Goal: Book appointment/travel/reservation

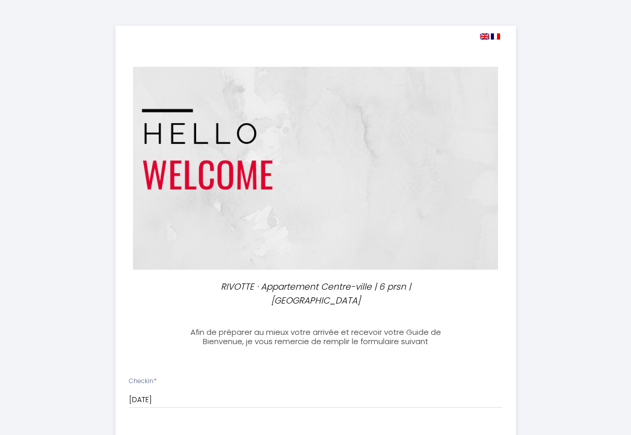
select select
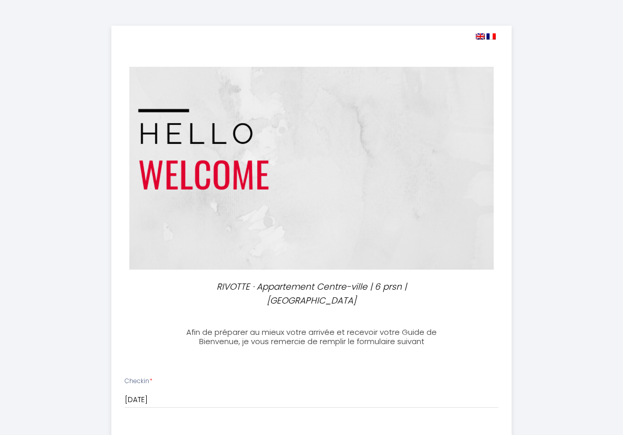
click at [598, 25] on div "RIVOTTE · Appartement Centre-ville | 6 prsn | Bord du doubs Afin de préparer au…" at bounding box center [311, 427] width 601 height 855
drag, startPoint x: 599, startPoint y: 0, endPoint x: 328, endPoint y: 18, distance: 271.1
click at [328, 18] on div "RIVOTTE · Appartement Centre-ville | 6 prsn | Bord du doubs Afin de préparer au…" at bounding box center [311, 427] width 601 height 855
drag, startPoint x: 611, startPoint y: 0, endPoint x: 245, endPoint y: 294, distance: 469.5
click at [245, 294] on p "RIVOTTE · Appartement Centre-ville | 6 prsn | [GEOGRAPHIC_DATA]" at bounding box center [311, 293] width 253 height 27
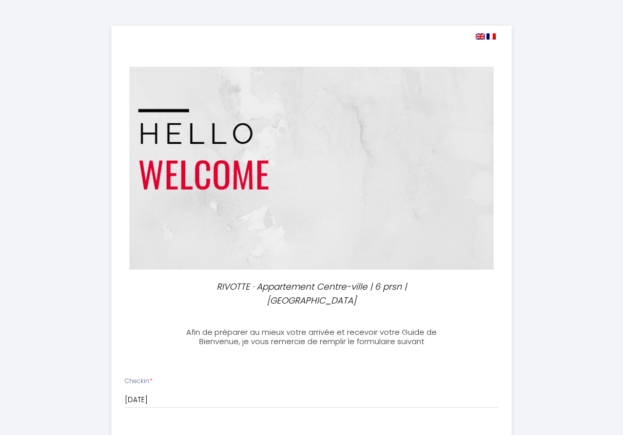
scroll to position [257, 0]
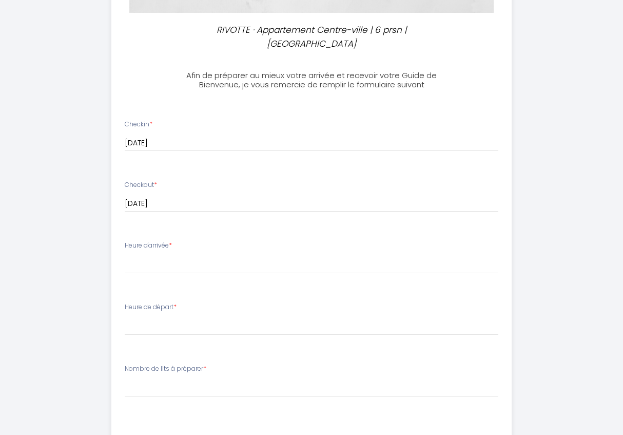
click at [208, 29] on p "RIVOTTE · Appartement Centre-ville | 6 prsn | [GEOGRAPHIC_DATA]" at bounding box center [311, 36] width 253 height 27
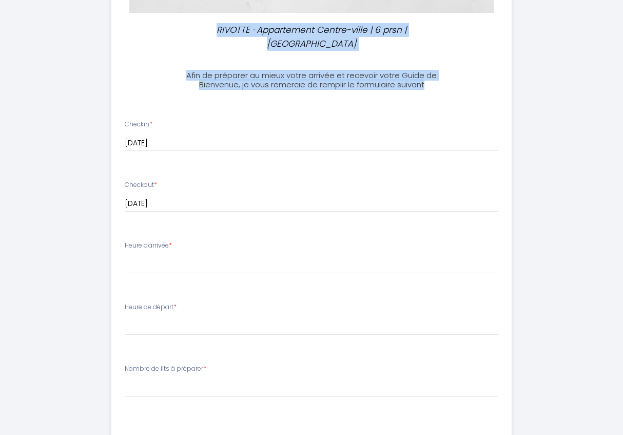
drag, startPoint x: 202, startPoint y: 29, endPoint x: 433, endPoint y: 84, distance: 237.9
click at [433, 84] on div "RIVOTTE · Appartement Centre-ville | 6 prsn | Bord du doubs Afin de préparer au…" at bounding box center [311, 171] width 400 height 804
copy div "RIVOTTE · Appartement Centre-ville | 6 prsn | Bord du doubs Afin de préparer au…"
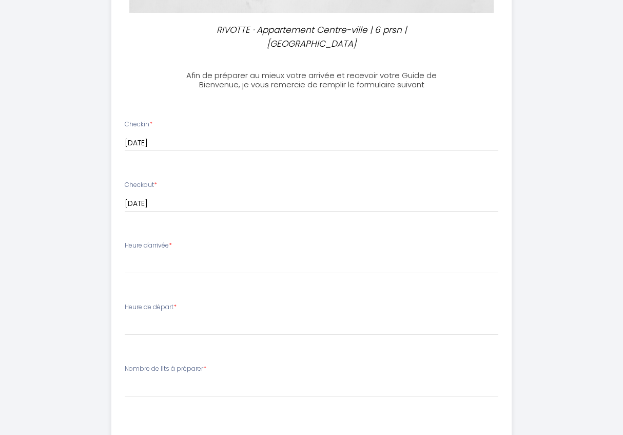
click at [265, 133] on div "Checkin * [DATE] < [DATE] > Sun Mon Tue Wed Thu Fri Sat 1 2 3 4 5 6 7 8 9 10 11…" at bounding box center [312, 136] width 374 height 32
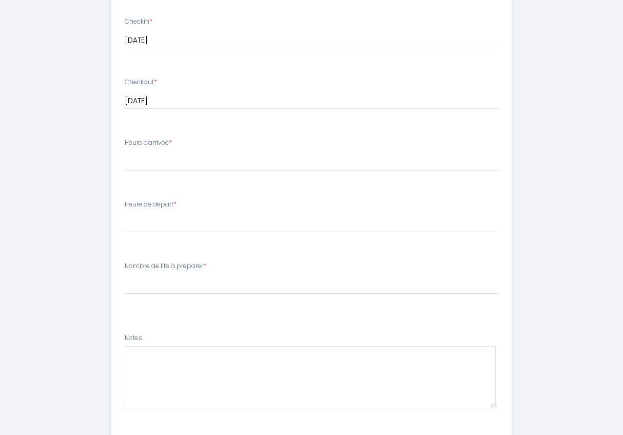
drag, startPoint x: 123, startPoint y: 141, endPoint x: 177, endPoint y: 141, distance: 53.9
click at [177, 141] on li "Heure d'arrivée * 16:00 16:30 17:00 17:30 18:00 18:30 19:00 19:30 20:00 20:30 2…" at bounding box center [311, 159] width 399 height 55
copy label "Heure d'arrivée *"
click at [243, 159] on select "16:00 16:30 17:00 17:30 18:00 18:30 19:00 19:30 20:00 20:30 21:00 21:30 22:00 2…" at bounding box center [312, 161] width 374 height 20
click at [563, 104] on div "RIVOTTE · Appartement Centre-ville | 6 prsn | Bord du doubs Afin de préparer au…" at bounding box center [311, 68] width 601 height 855
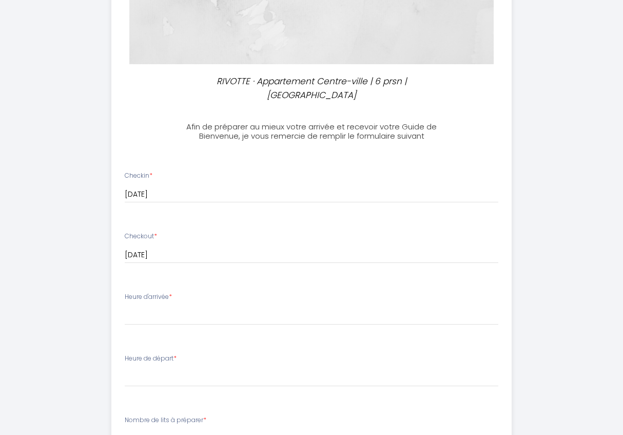
scroll to position [308, 0]
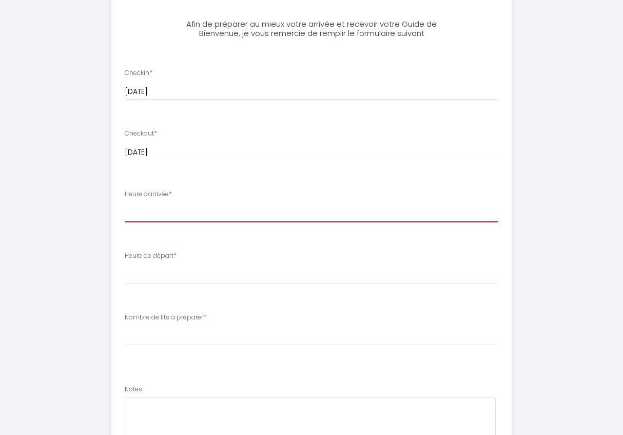
click at [160, 213] on select "16:00 16:30 17:00 17:30 18:00 18:30 19:00 19:30 20:00 20:30 21:00 21:30 22:00 2…" at bounding box center [312, 213] width 374 height 20
select select "20:00"
click at [125, 203] on select "16:00 16:30 17:00 17:30 18:00 18:30 19:00 19:30 20:00 20:30 21:00 21:30 22:00 2…" at bounding box center [312, 213] width 374 height 20
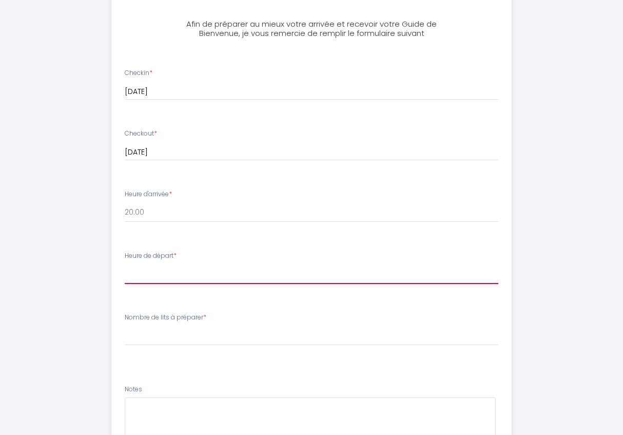
click at [167, 279] on select "00:00 00:30 01:00 01:30 02:00 02:30 03:00 03:30 04:00 04:30 05:00 05:30 06:00 0…" at bounding box center [312, 274] width 374 height 20
select select "10:00"
click at [125, 264] on select "00:00 00:30 01:00 01:30 02:00 02:30 03:00 03:30 04:00 04:30 05:00 05:30 06:00 0…" at bounding box center [312, 274] width 374 height 20
drag, startPoint x: 125, startPoint y: 254, endPoint x: 177, endPoint y: 255, distance: 51.9
click at [177, 255] on label "Heure de départ *" at bounding box center [151, 256] width 52 height 10
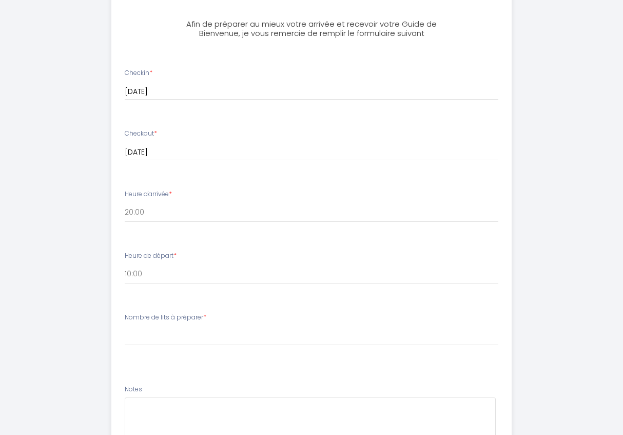
copy label "Heure de départ"
drag, startPoint x: 125, startPoint y: 316, endPoint x: 204, endPoint y: 315, distance: 79.1
click at [204, 315] on label "Nombre de lits à préparer *" at bounding box center [166, 318] width 82 height 10
copy label "Nombre de lits à préparer"
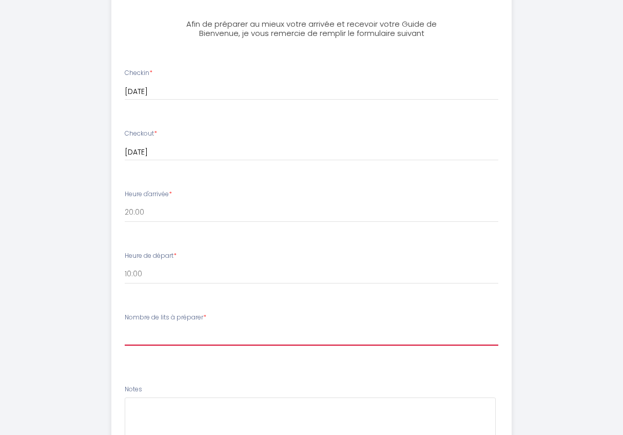
click at [160, 337] on select "[PERSON_NAME] de lits à préparer 1 2 3" at bounding box center [312, 336] width 374 height 20
select select "3"
click at [125, 326] on select "[PERSON_NAME] de lits à préparer 1 2 3" at bounding box center [312, 336] width 374 height 20
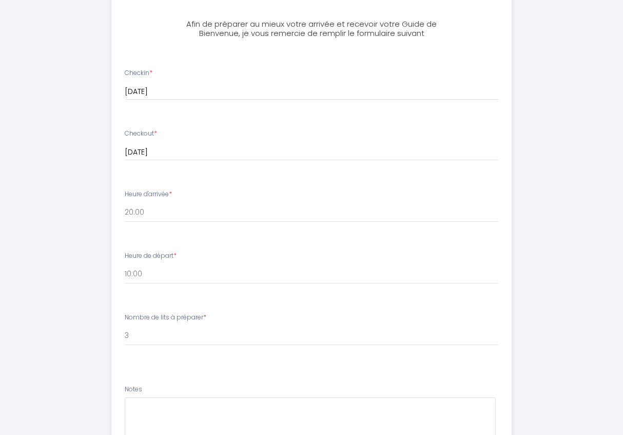
click at [168, 365] on li "Nombre de lits à préparer * [PERSON_NAME] de lits à préparer 1 2 3" at bounding box center [311, 339] width 399 height 66
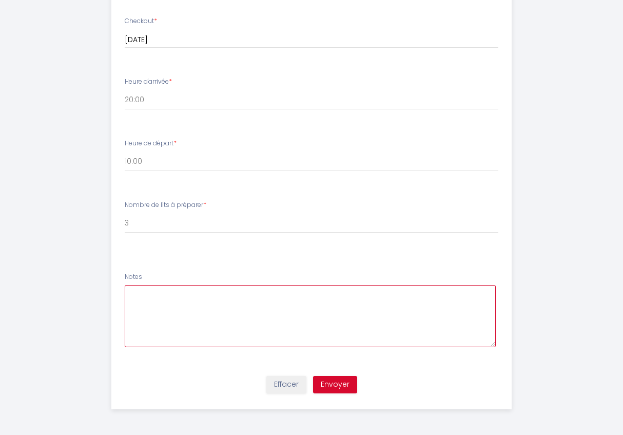
click at [171, 297] on textarea at bounding box center [310, 316] width 371 height 62
paste textarea "Nous arriverons entre 19 h et 21 h environ."
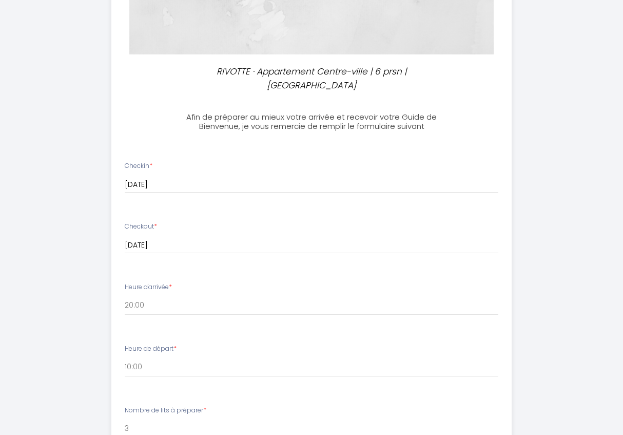
scroll to position [369, 0]
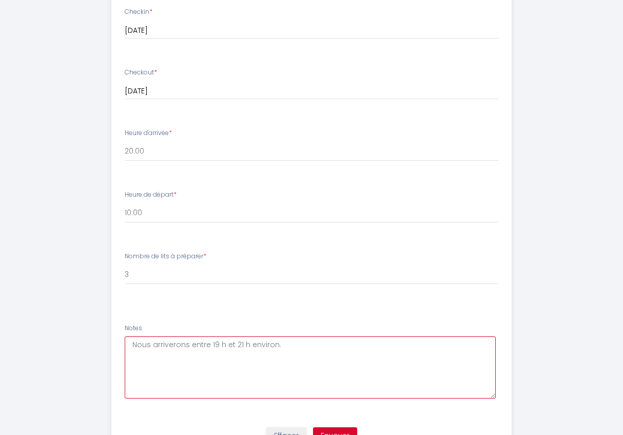
click at [395, 367] on textarea "Nous arriverons entre 19 h et 21 h environ." at bounding box center [310, 367] width 371 height 62
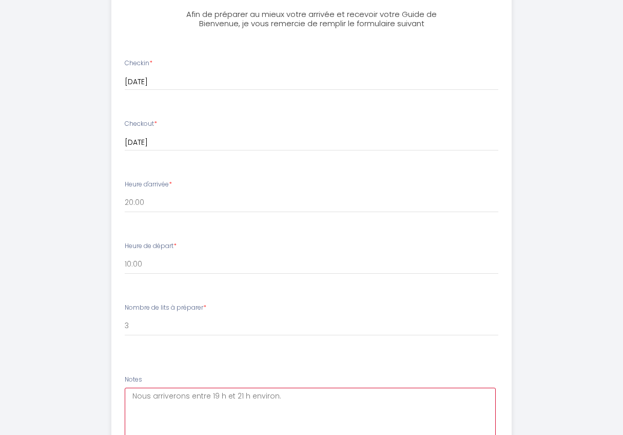
scroll to position [420, 0]
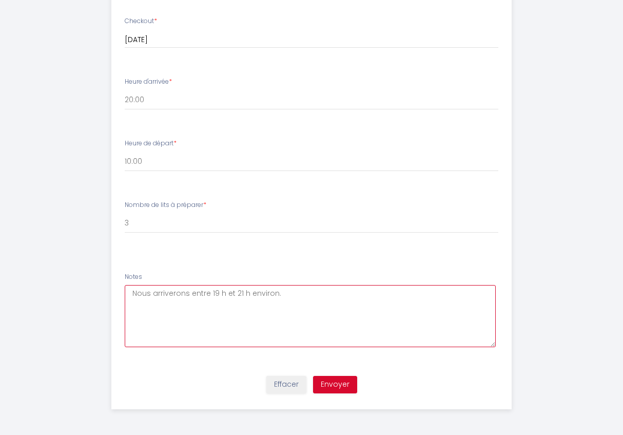
click at [318, 294] on textarea "Nous arriverons entre 19 h et 21 h environ." at bounding box center [310, 316] width 371 height 62
paste textarea "Nous avons besoin d'une place de parking."
paste textarea "Notre voiture est une Mercedes Classe V."
type textarea "Nous arriverons entre 19 h et 21 h environ. Nous avons besoin d'une place de pa…"
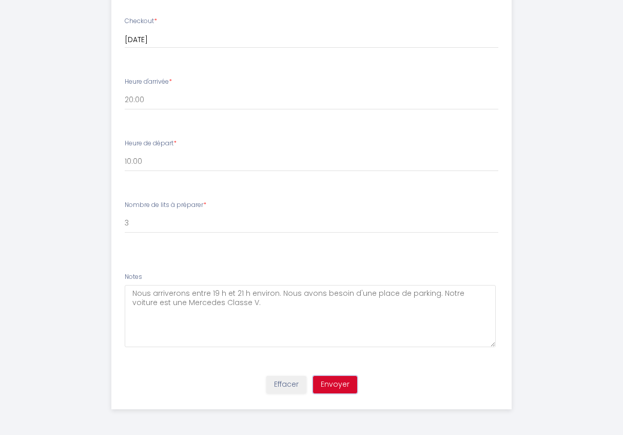
drag, startPoint x: 342, startPoint y: 384, endPoint x: 203, endPoint y: 20, distance: 390.6
click at [341, 374] on div "Effacer Envoyer" at bounding box center [311, 389] width 413 height 39
click at [339, 384] on button "Envoyer" at bounding box center [335, 384] width 44 height 17
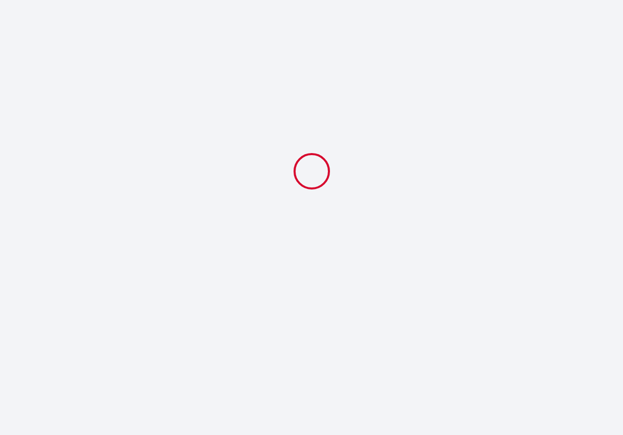
scroll to position [0, 0]
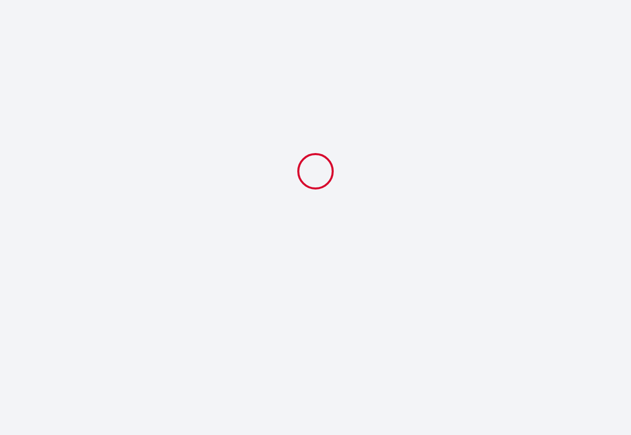
select select "20:00"
select select "10:00"
select select "3"
